Goal: Task Accomplishment & Management: Complete application form

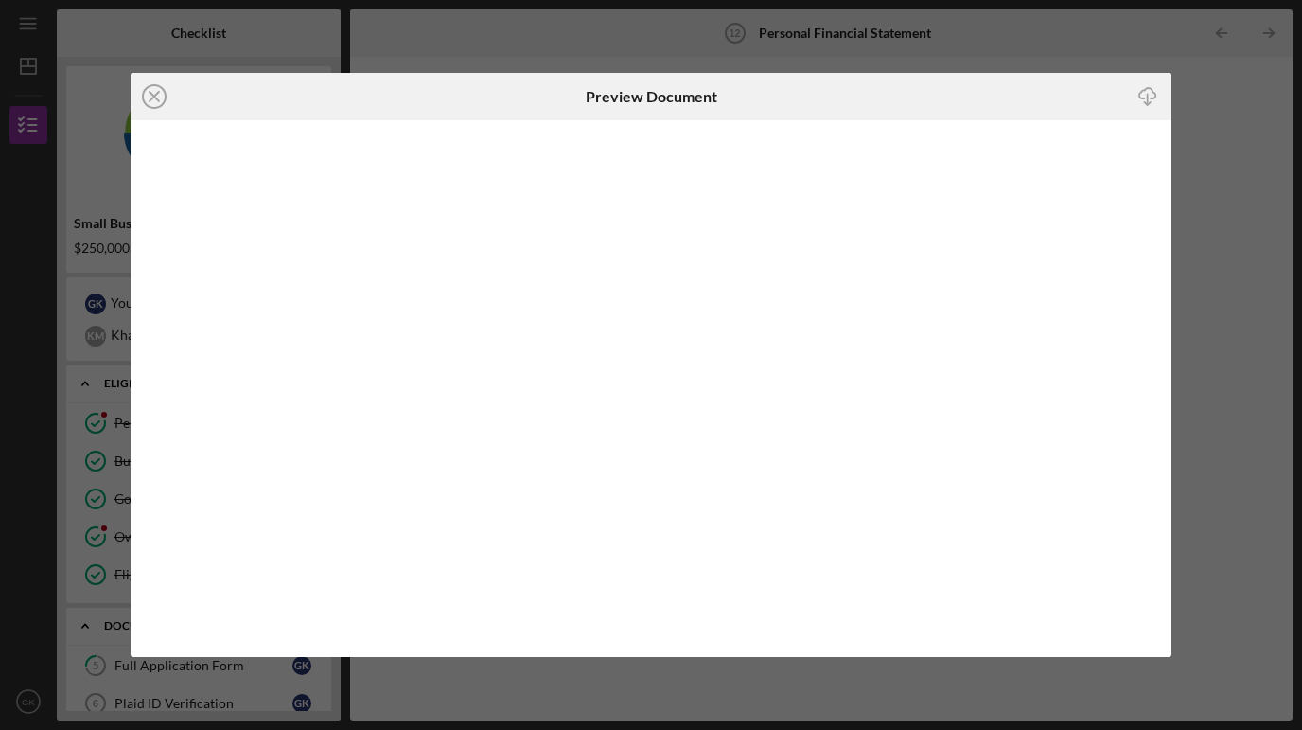
scroll to position [229, 0]
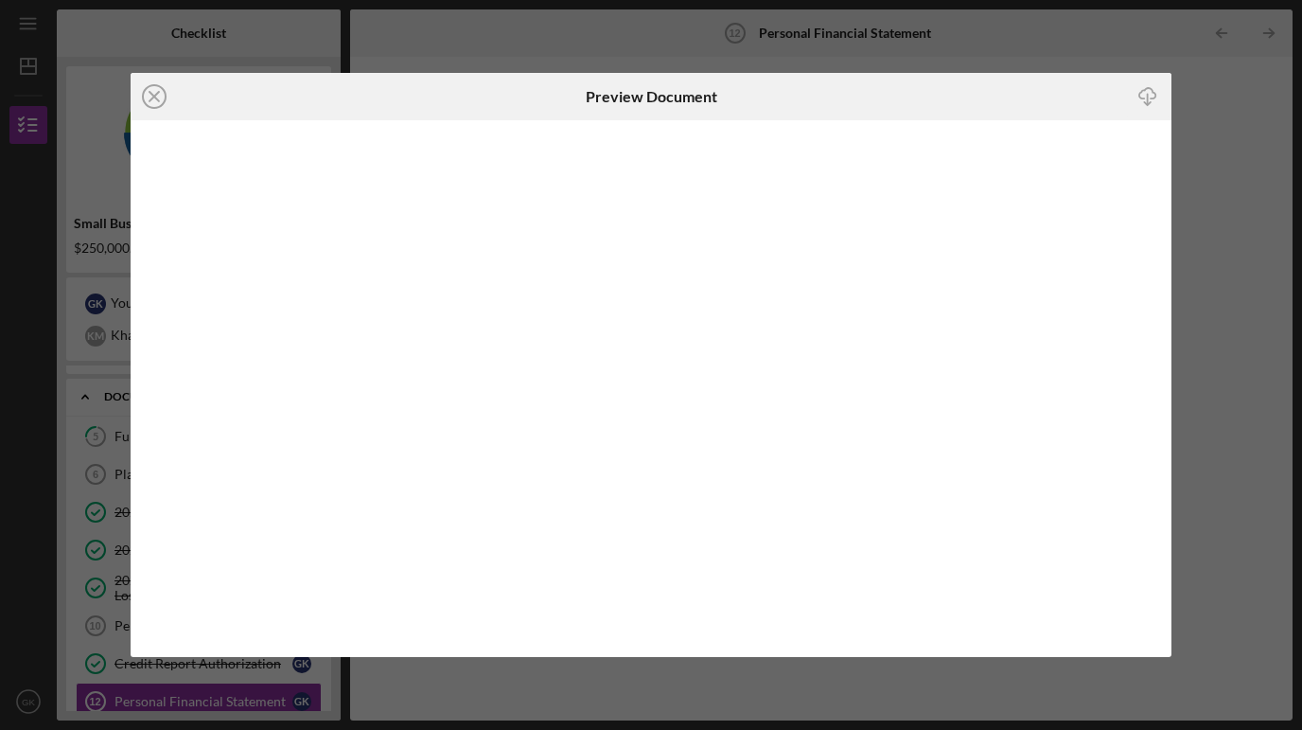
drag, startPoint x: 946, startPoint y: 100, endPoint x: 942, endPoint y: 23, distance: 77.7
click at [942, 23] on div "Icon/Close Preview Document Icon/Download" at bounding box center [651, 365] width 1302 height 730
click at [151, 97] on icon "Icon/Close" at bounding box center [154, 96] width 47 height 47
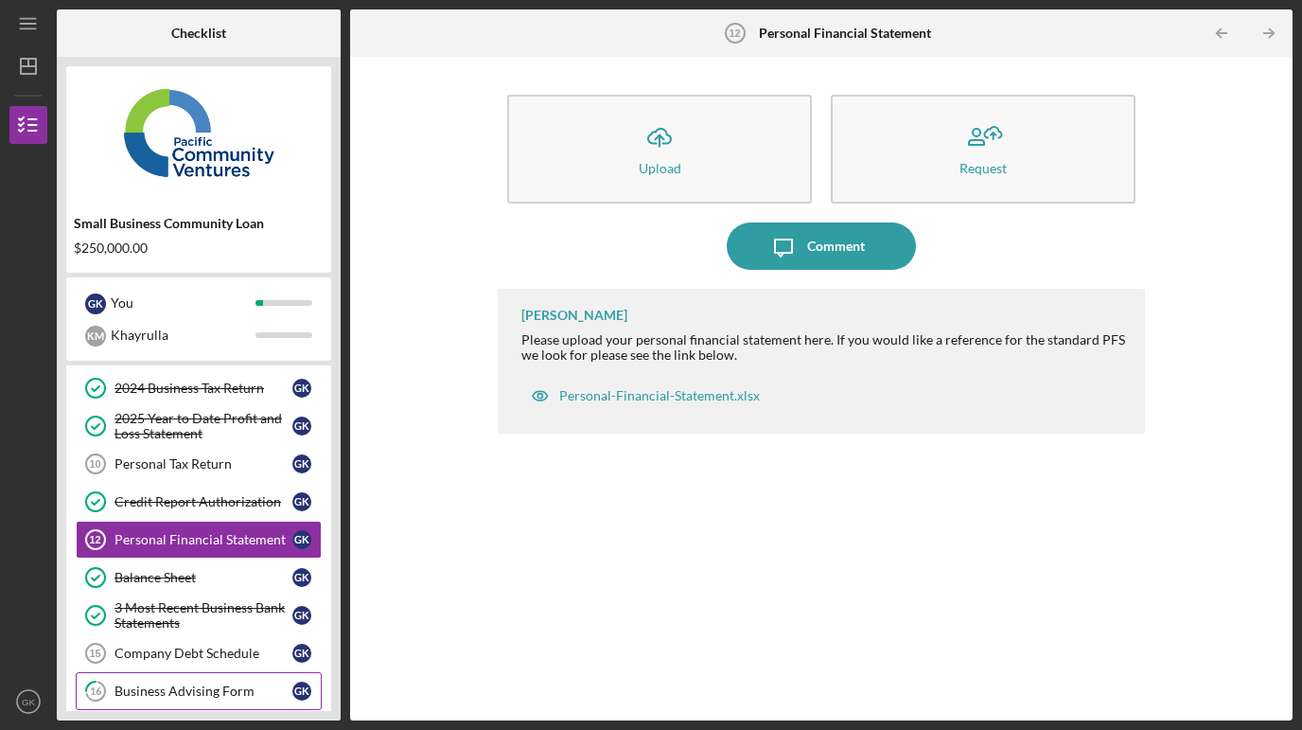
scroll to position [384, 0]
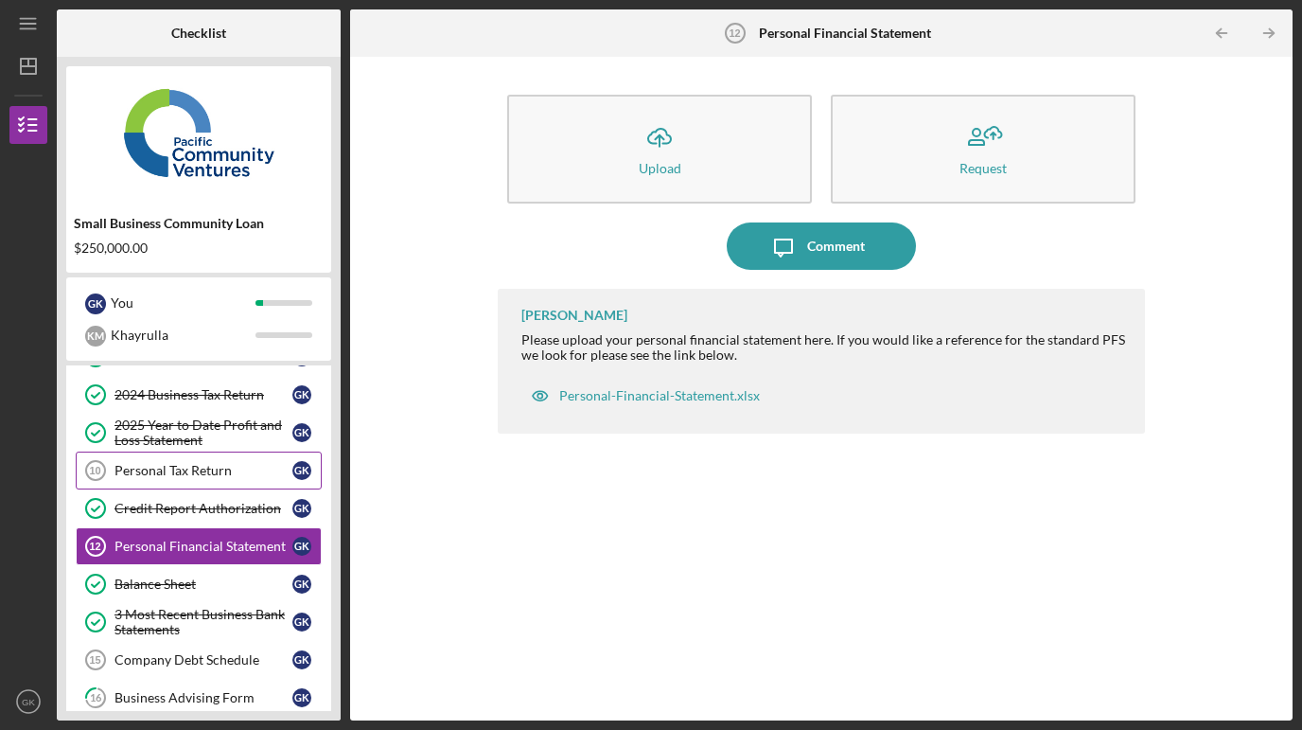
click at [196, 474] on div "Personal Tax Return" at bounding box center [204, 470] width 178 height 15
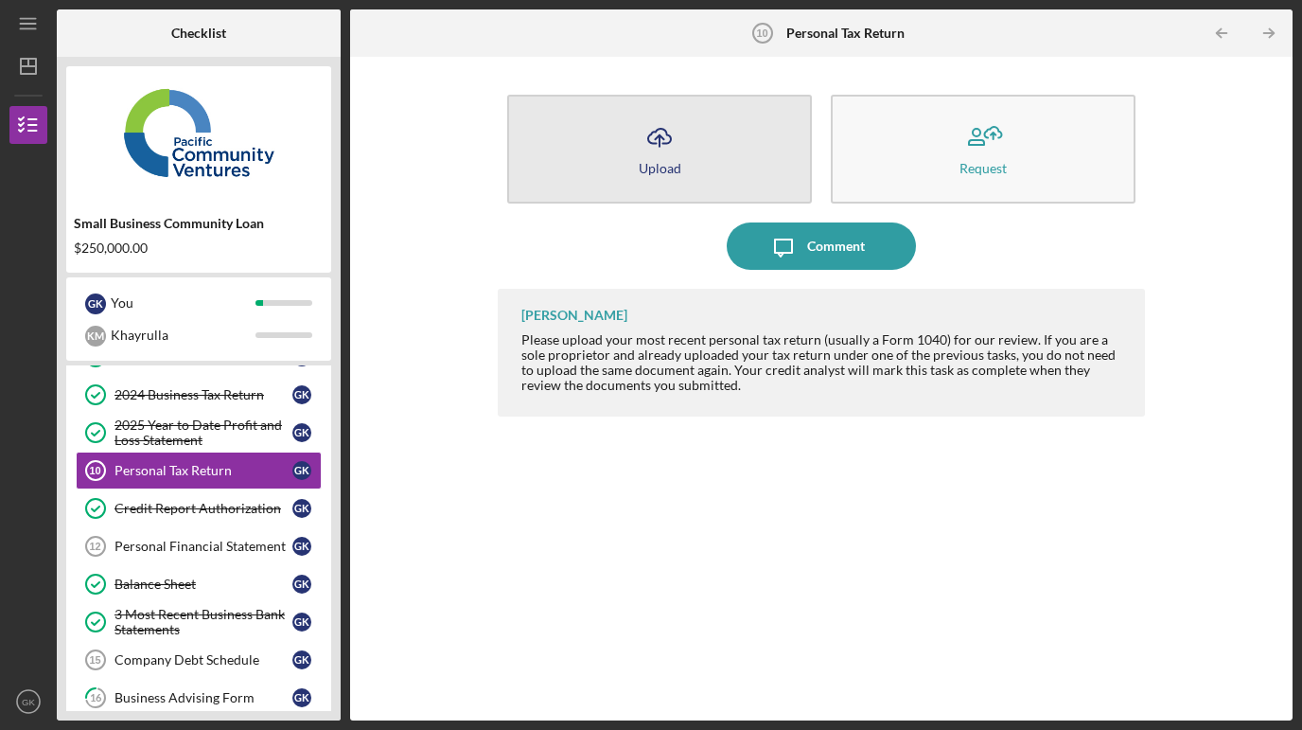
click at [664, 150] on icon "Icon/Upload" at bounding box center [659, 137] width 47 height 47
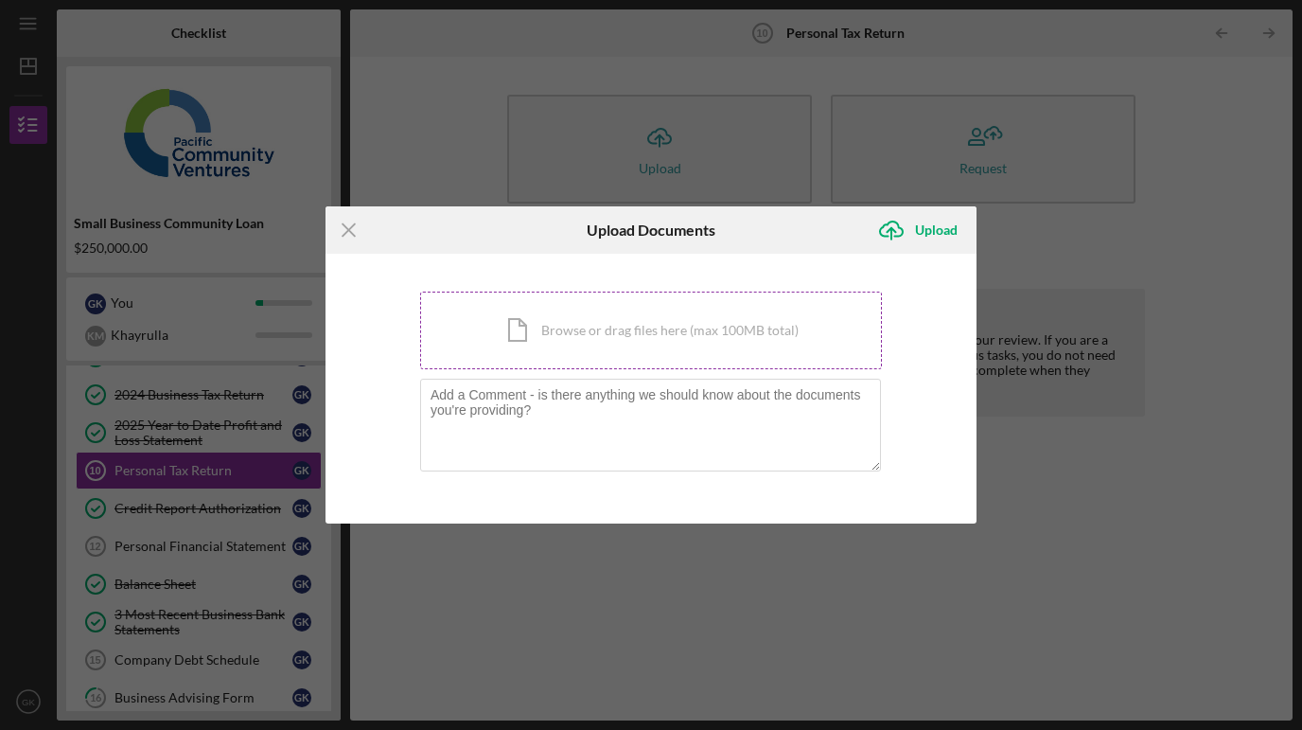
click at [590, 324] on div "Icon/Document Browse or drag files here (max 100MB total) Tap to choose files o…" at bounding box center [651, 330] width 462 height 78
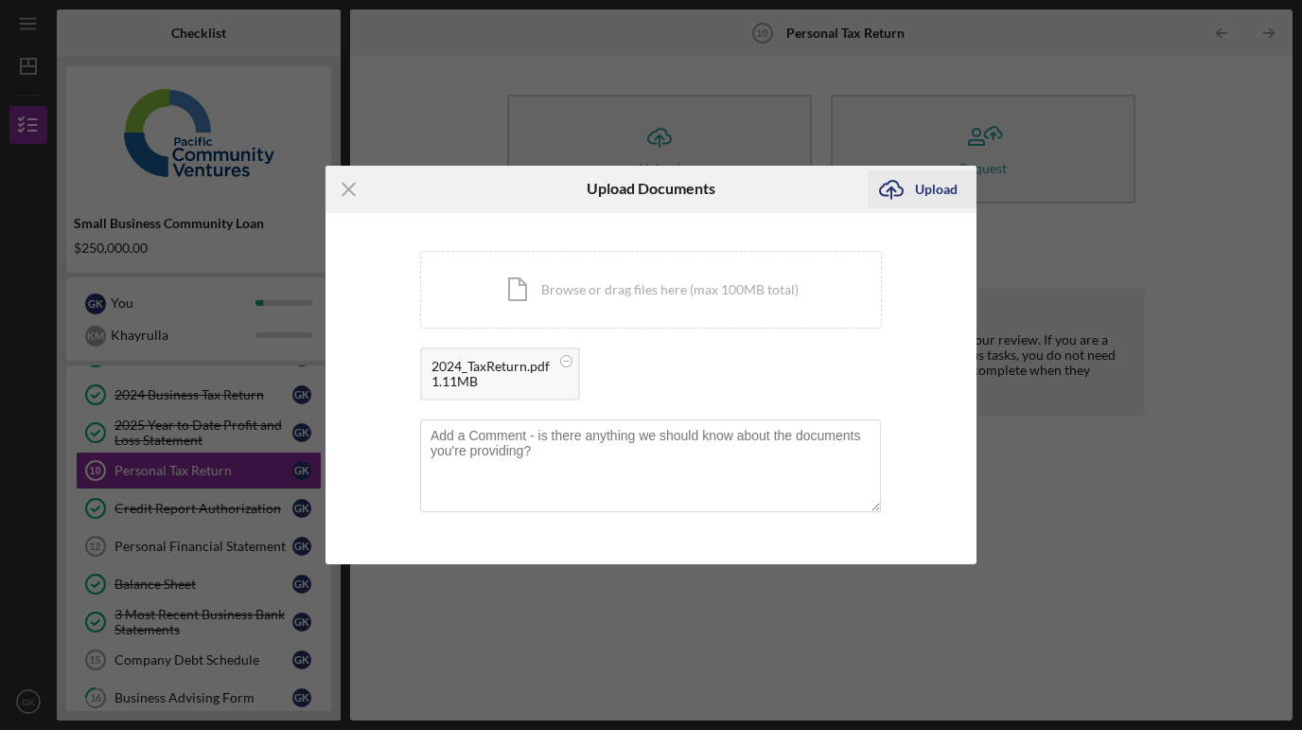
click at [943, 185] on div "Upload" at bounding box center [936, 189] width 43 height 38
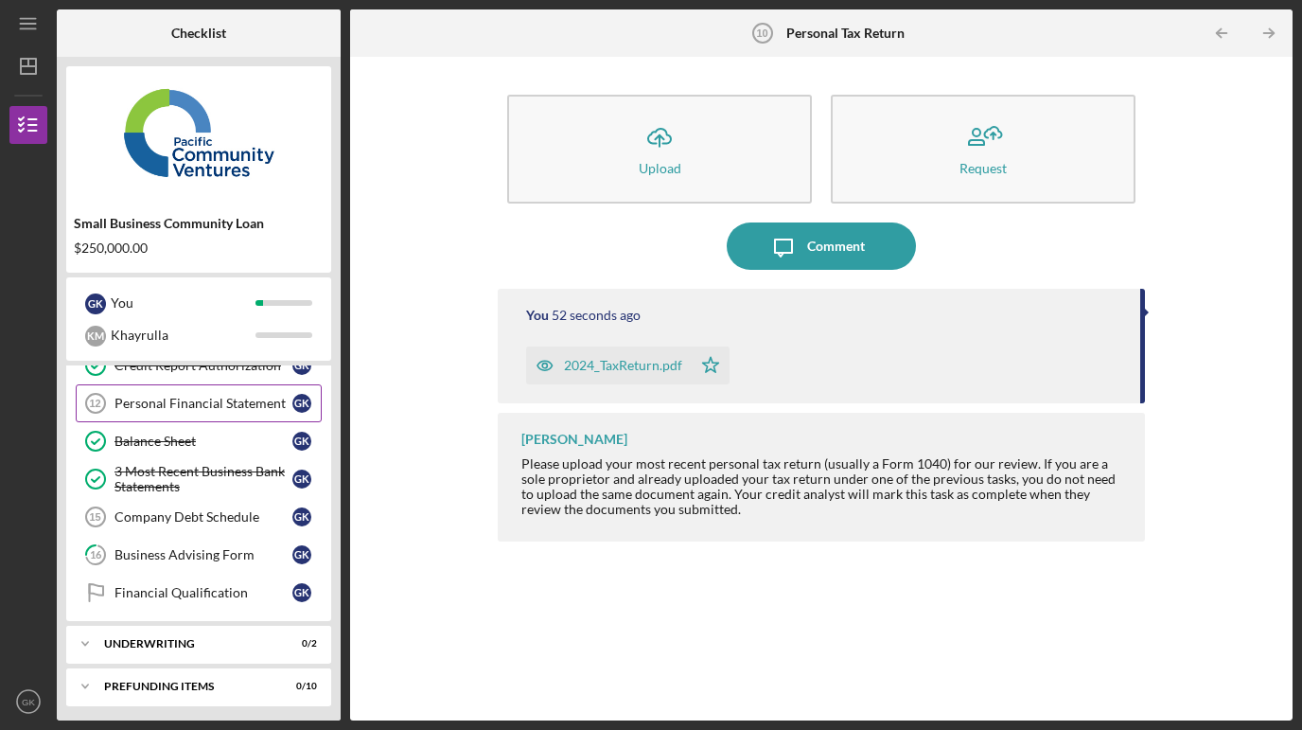
scroll to position [532, 0]
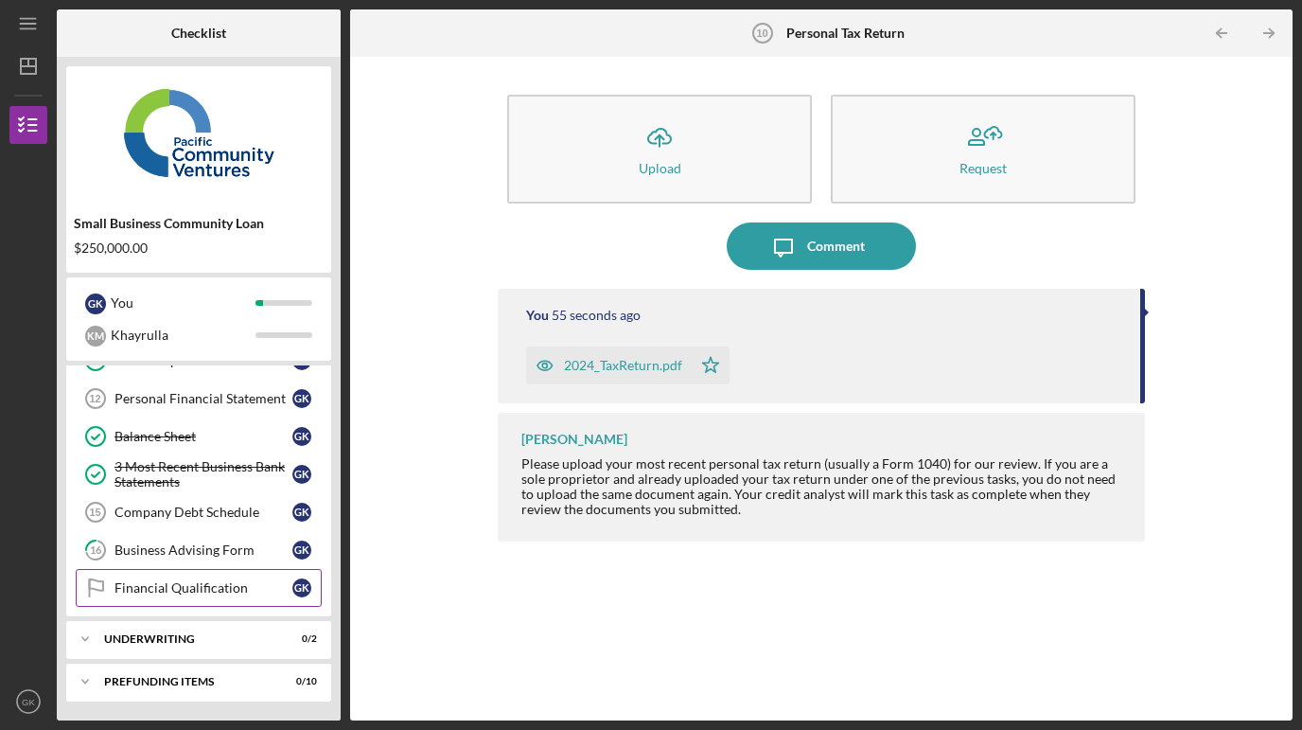
click at [196, 588] on div "Financial Qualification" at bounding box center [204, 587] width 178 height 15
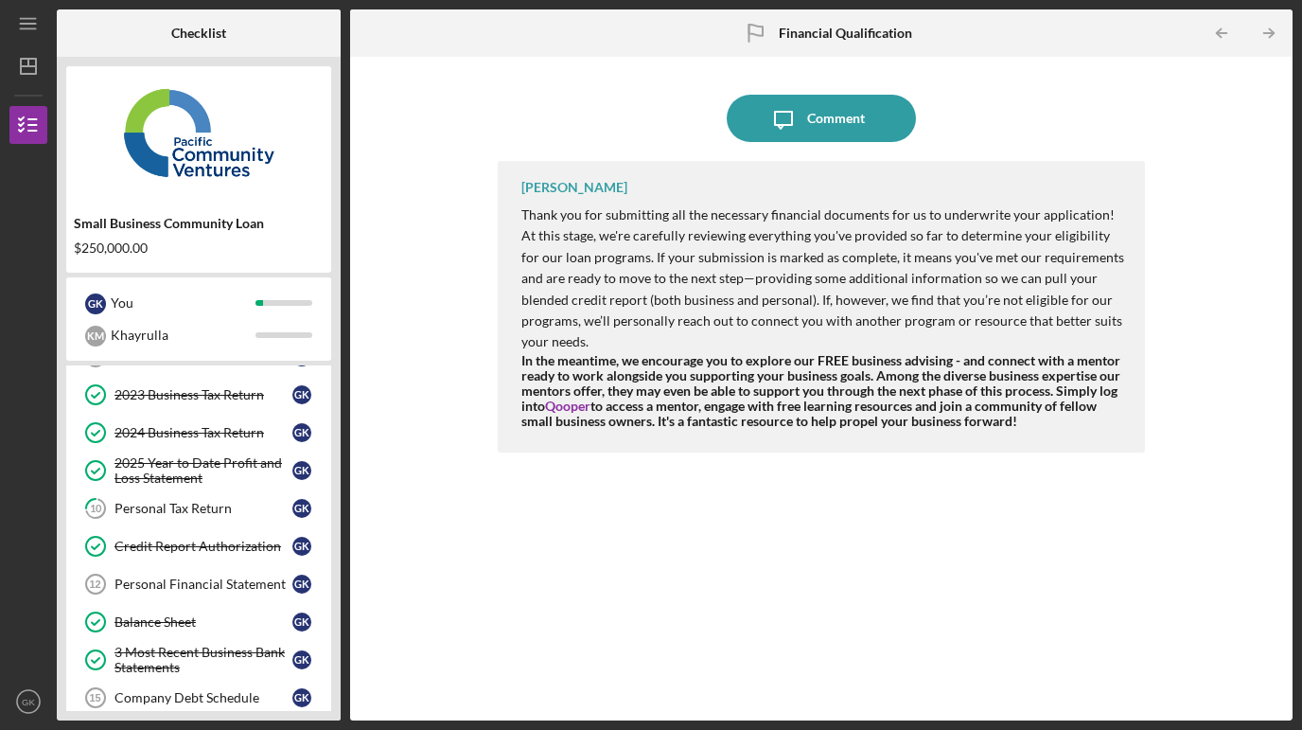
scroll to position [349, 0]
